Goal: Navigation & Orientation: Go to known website

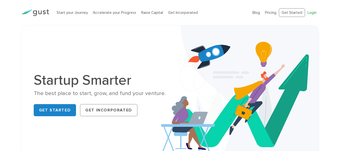
click at [311, 12] on link "Login" at bounding box center [311, 12] width 9 height 5
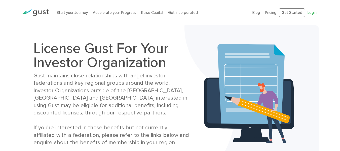
click at [310, 14] on link "Login" at bounding box center [311, 12] width 9 height 5
